Goal: Task Accomplishment & Management: Complete application form

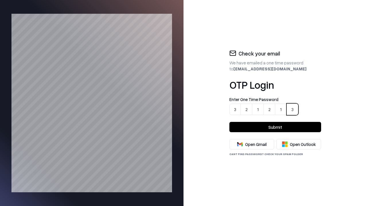
type input "******"
click at [275, 127] on button "Submit" at bounding box center [275, 127] width 92 height 10
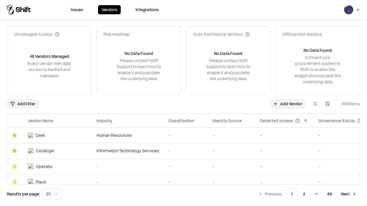
click at [288, 104] on link "Add Vendor" at bounding box center [288, 104] width 36 height 10
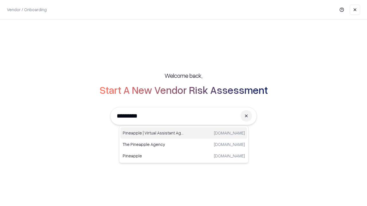
click at [184, 133] on div "Pineapple | Virtual Assistant Agency [DOMAIN_NAME]" at bounding box center [183, 132] width 127 height 11
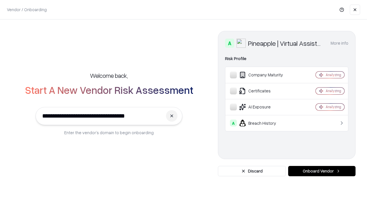
type input "**********"
click at [321, 171] on button "Onboard Vendor" at bounding box center [321, 171] width 67 height 10
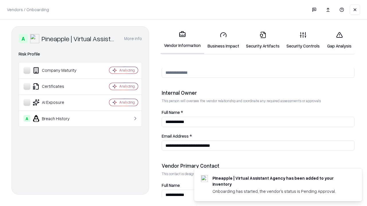
scroll to position [297, 0]
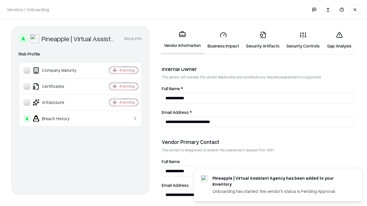
click at [259, 40] on link "Security Artifacts" at bounding box center [262, 40] width 40 height 27
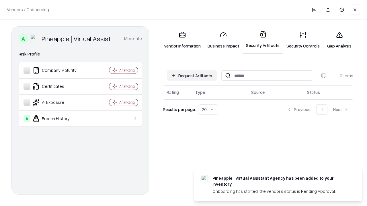
click at [193, 76] on button "Request Artifacts" at bounding box center [192, 75] width 50 height 10
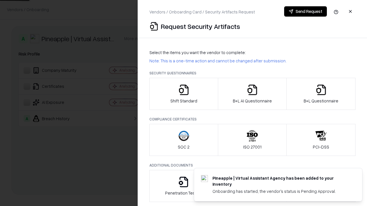
click at [321, 94] on icon "button" at bounding box center [320, 89] width 11 height 11
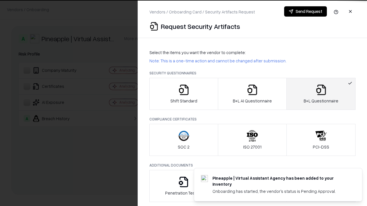
click at [252, 94] on icon "button" at bounding box center [251, 89] width 11 height 11
click at [305, 11] on button "Send Request" at bounding box center [305, 11] width 43 height 10
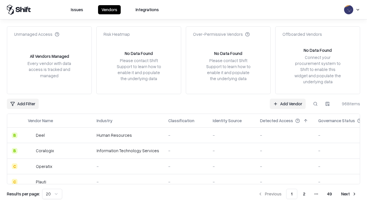
click at [315, 104] on button at bounding box center [315, 104] width 10 height 10
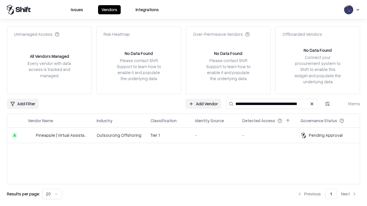
type input "**********"
click at [190, 135] on td "-" at bounding box center [213, 135] width 47 height 15
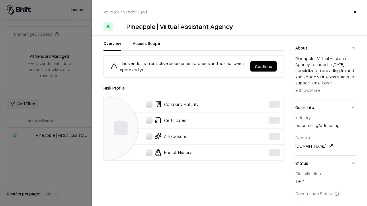
click at [264, 66] on button "Continue" at bounding box center [263, 66] width 26 height 10
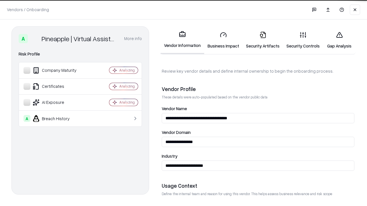
click at [259, 40] on link "Security Artifacts" at bounding box center [262, 40] width 40 height 27
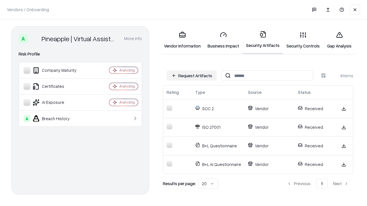
click at [336, 40] on link "Gap Analysis" at bounding box center [339, 40] width 32 height 27
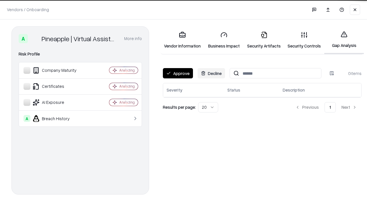
click at [177, 73] on button "Approve" at bounding box center [178, 73] width 30 height 10
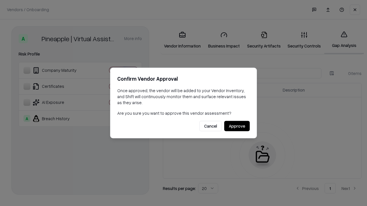
click at [237, 126] on button "Approve" at bounding box center [236, 126] width 25 height 10
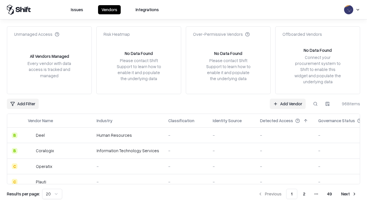
type input "**********"
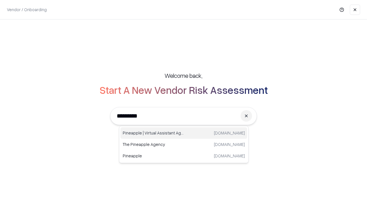
click at [184, 133] on div "Pineapple | Virtual Assistant Agency [DOMAIN_NAME]" at bounding box center [183, 132] width 127 height 11
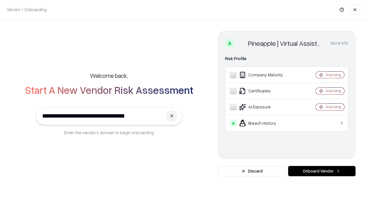
type input "**********"
click at [321, 171] on button "Onboard Vendor" at bounding box center [321, 171] width 67 height 10
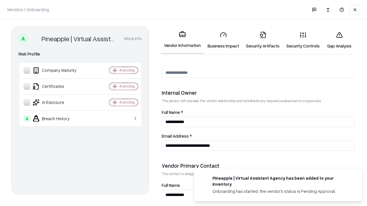
scroll to position [297, 0]
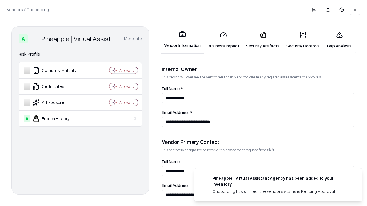
click at [336, 40] on link "Gap Analysis" at bounding box center [339, 40] width 32 height 27
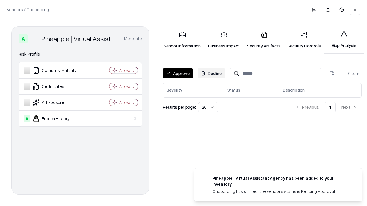
click at [177, 73] on button "Approve" at bounding box center [178, 73] width 30 height 10
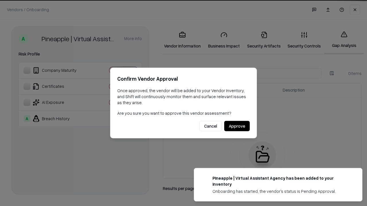
click at [237, 126] on button "Approve" at bounding box center [236, 126] width 25 height 10
